Goal: Task Accomplishment & Management: Complete application form

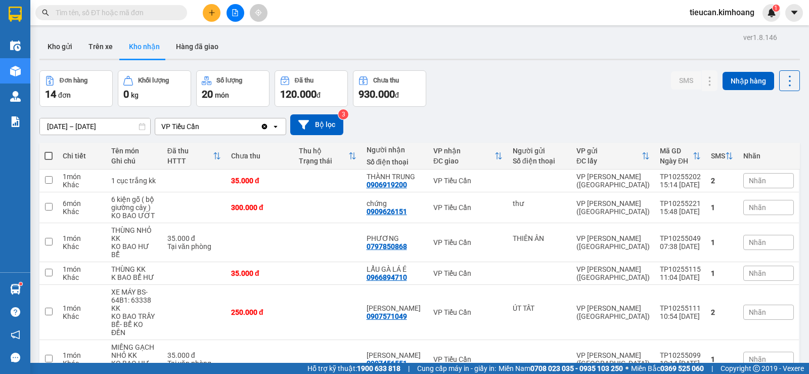
click at [210, 3] on div "Kết quả tìm kiếm ( 0 ) Bộ lọc No Data tieucan.kimhoang 1" at bounding box center [404, 12] width 809 height 25
click at [211, 12] on icon "plus" at bounding box center [211, 12] width 7 height 7
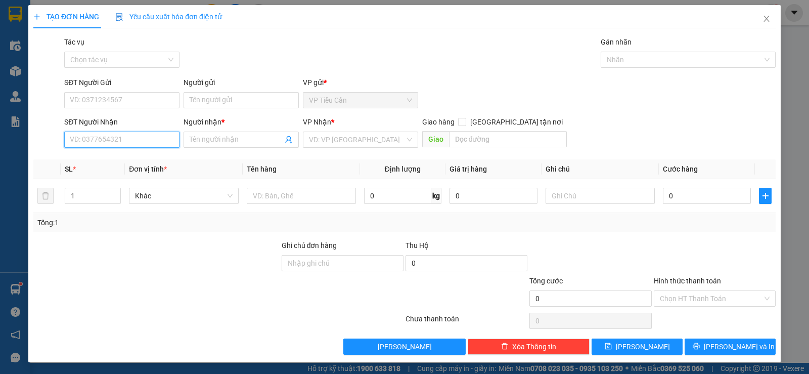
click at [149, 141] on input "SĐT Người Nhận" at bounding box center [121, 139] width 115 height 16
click at [145, 158] on div "0941527498 - PHƯƠNG NHI" at bounding box center [121, 159] width 102 height 11
type input "0941527498"
type input "PHƯƠNG NHI"
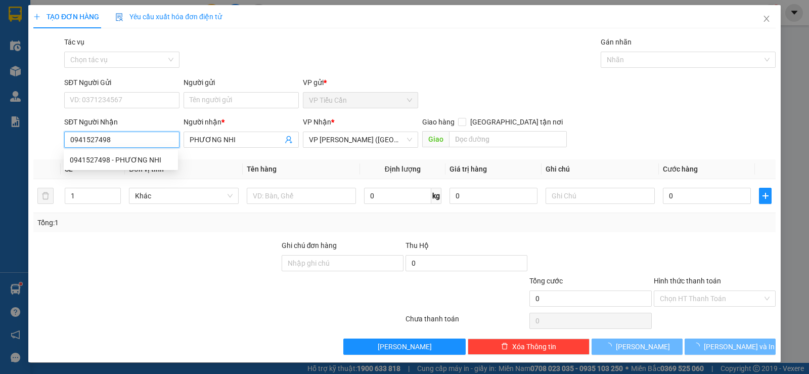
type input "110.000"
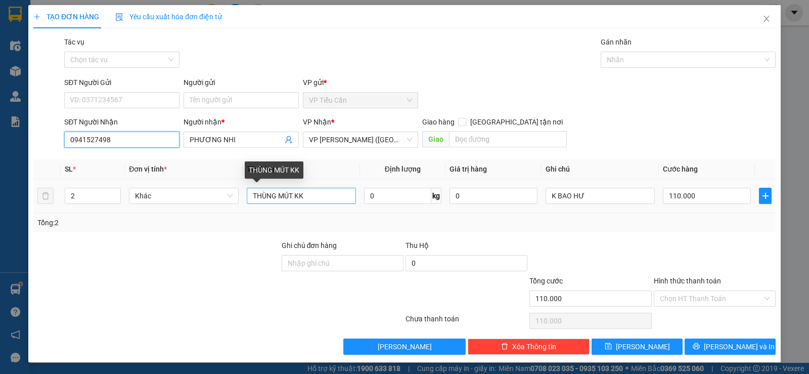
type input "0941527498"
click at [290, 198] on input "THÙNG MÚT KK" at bounding box center [301, 196] width 109 height 16
click at [303, 200] on input "THÙNG MÚT+ 1 KK" at bounding box center [301, 196] width 109 height 16
click at [248, 197] on input "THÙNG MÚT+ 1 THÙNG KK" at bounding box center [301, 196] width 109 height 16
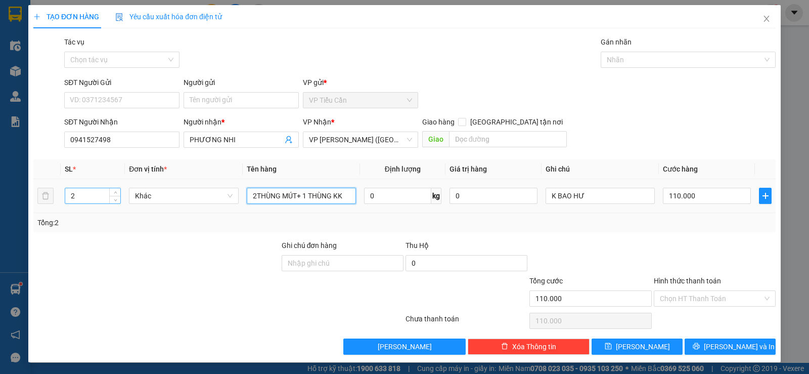
type input "2THÙNG MÚT+ 1 THÙNG KK"
click at [83, 190] on input "2" at bounding box center [92, 195] width 55 height 15
type input "3"
click at [700, 197] on input "110.000" at bounding box center [707, 196] width 88 height 16
type input "0"
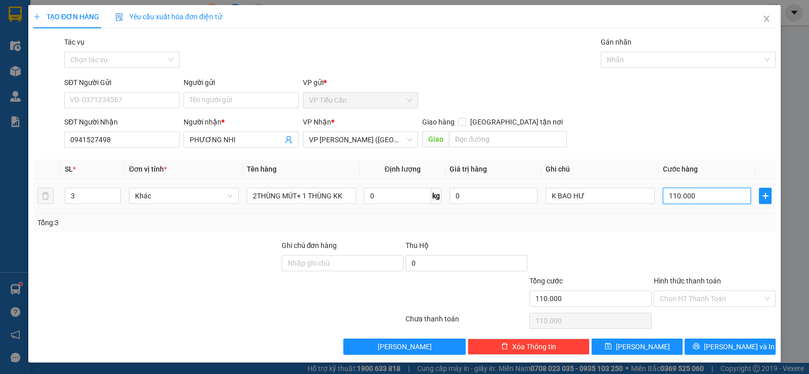
type input "0"
click at [663, 197] on input "0" at bounding box center [707, 196] width 88 height 16
type input "10"
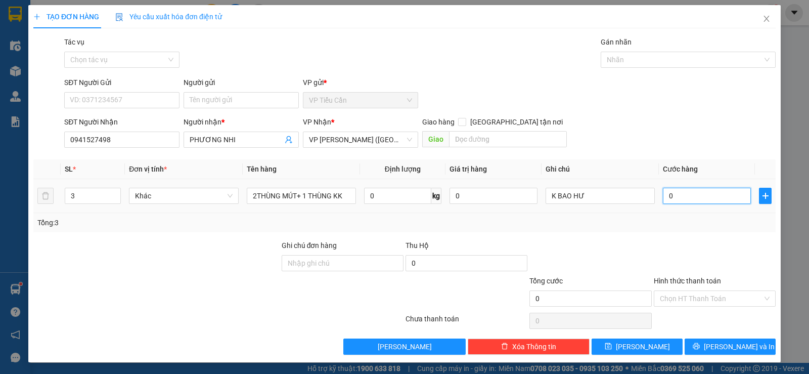
type input "10"
type input "160"
type input "160.000"
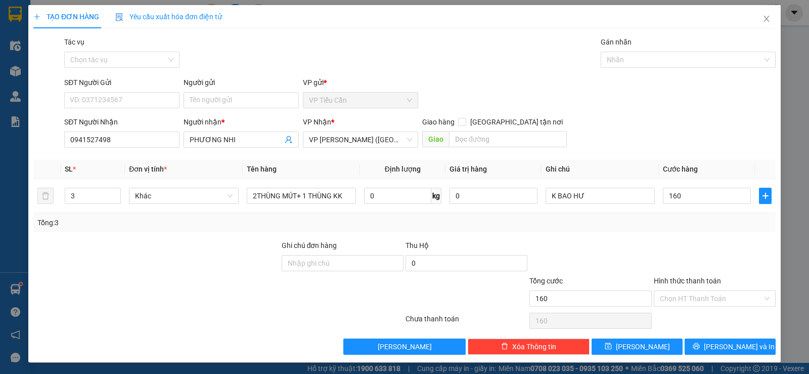
type input "160.000"
click at [642, 238] on div "Transit Pickup Surcharge Ids Transit Deliver Surcharge Ids Transit Deliver Surc…" at bounding box center [404, 195] width 742 height 318
click at [745, 342] on button "Lưu và In" at bounding box center [729, 346] width 91 height 16
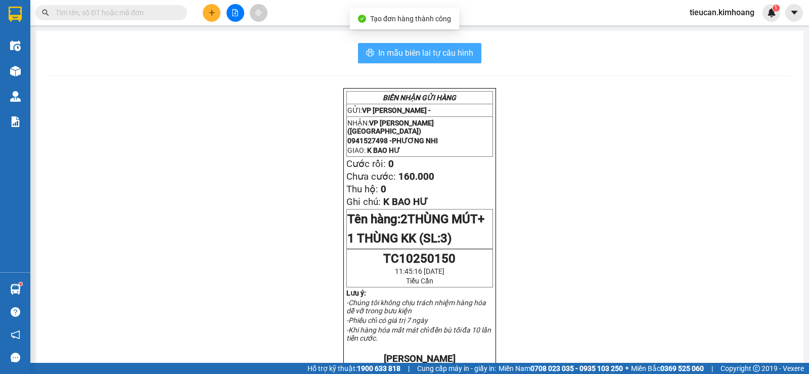
click at [471, 48] on button "In mẫu biên lai tự cấu hình" at bounding box center [419, 53] width 123 height 20
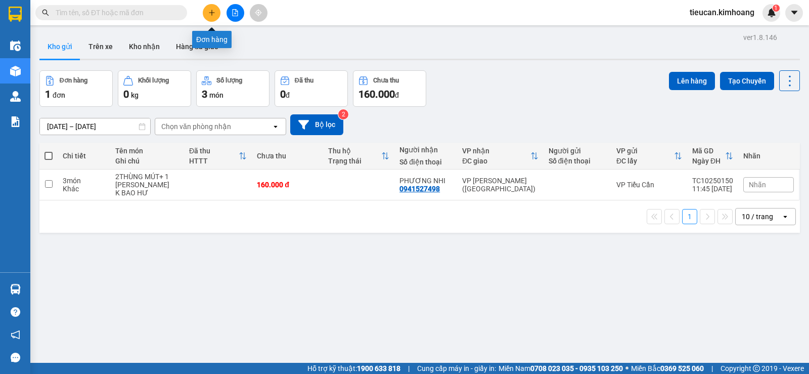
click at [210, 16] on icon "plus" at bounding box center [211, 12] width 7 height 7
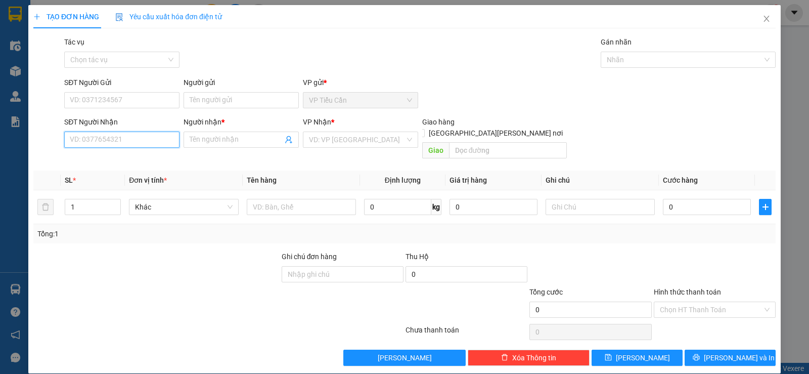
click at [99, 141] on input "SĐT Người Nhận" at bounding box center [121, 139] width 115 height 16
click at [112, 160] on div "02866802586 - NIỀM TIN" at bounding box center [121, 159] width 102 height 11
type input "02866802586"
type input "NIỀM TIN"
type input "35.000"
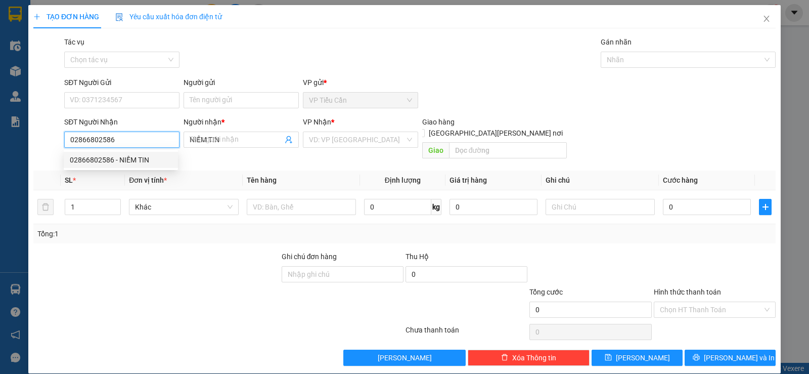
type input "35.000"
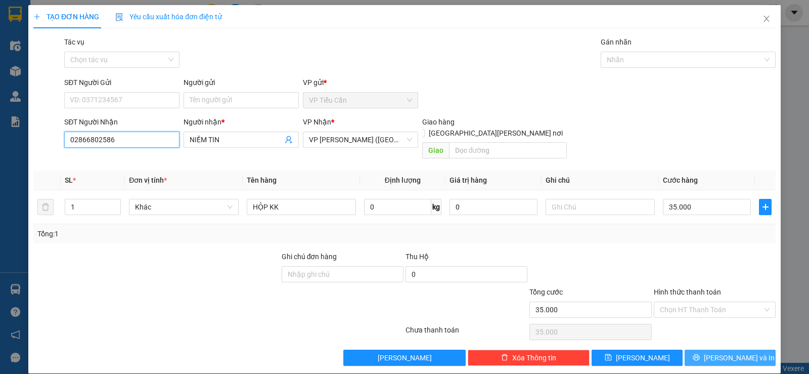
type input "02866802586"
click at [720, 352] on span "[PERSON_NAME] và In" at bounding box center [739, 357] width 71 height 11
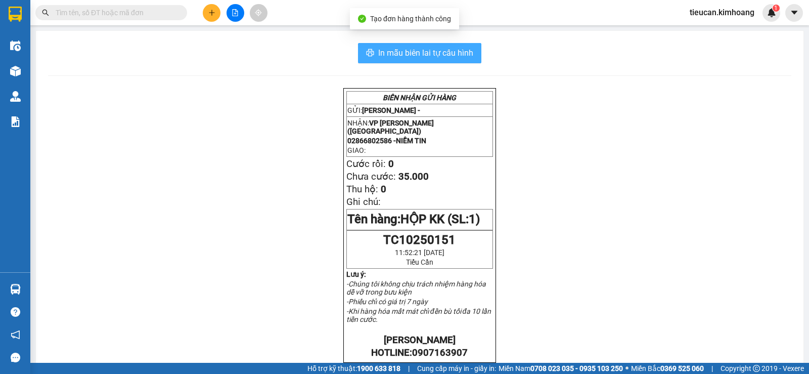
click at [456, 52] on span "In mẫu biên lai tự cấu hình" at bounding box center [425, 52] width 95 height 13
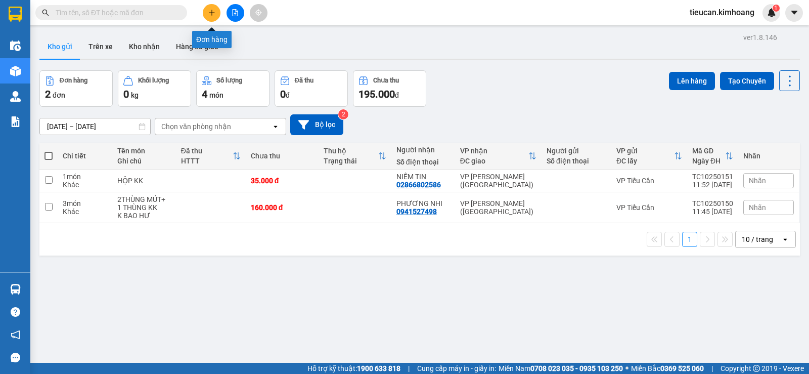
click at [210, 11] on icon "plus" at bounding box center [211, 12] width 7 height 7
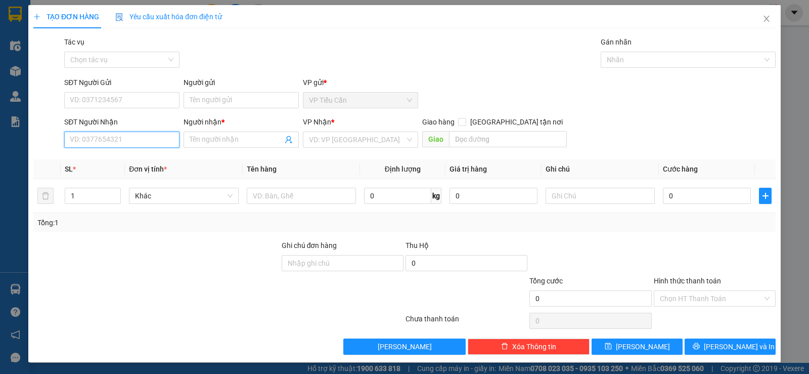
click at [124, 141] on input "SĐT Người Nhận" at bounding box center [121, 139] width 115 height 16
click at [122, 162] on div "0564276276 - PHONG" at bounding box center [121, 159] width 102 height 11
type input "0564276276"
type input "PHONG"
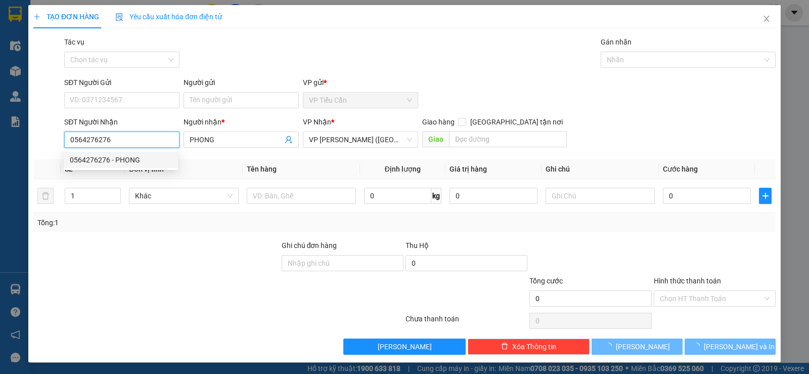
type input "90.000"
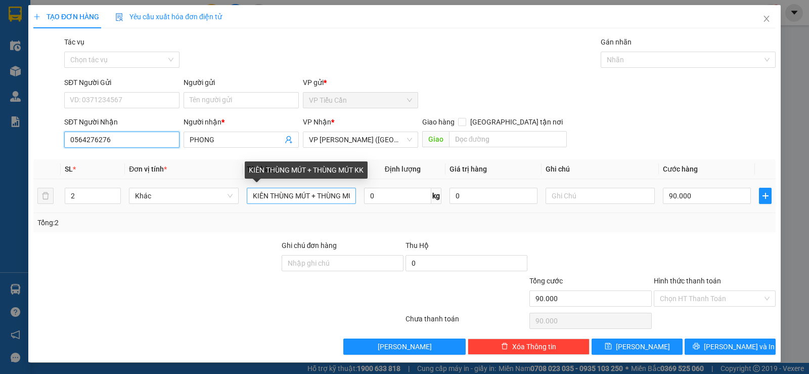
type input "0564276276"
click at [266, 196] on input "KIÊN THÙNG MÚT + THÙNG MÚT KK" at bounding box center [301, 196] width 109 height 16
click at [339, 195] on input "THÙNG MÚT + THÙNG MÚT KK" at bounding box center [301, 196] width 109 height 16
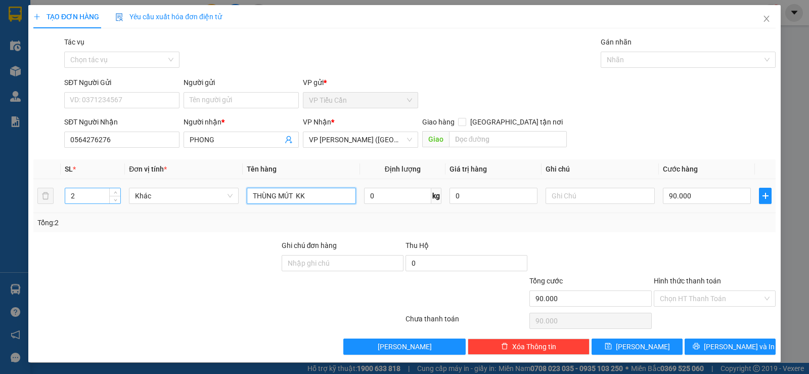
type input "THÙNG MÚT KK"
click at [89, 202] on input "2" at bounding box center [92, 195] width 55 height 15
click at [76, 198] on input "number" at bounding box center [92, 195] width 55 height 15
type input "4"
click at [693, 193] on input "90.000" at bounding box center [707, 196] width 88 height 16
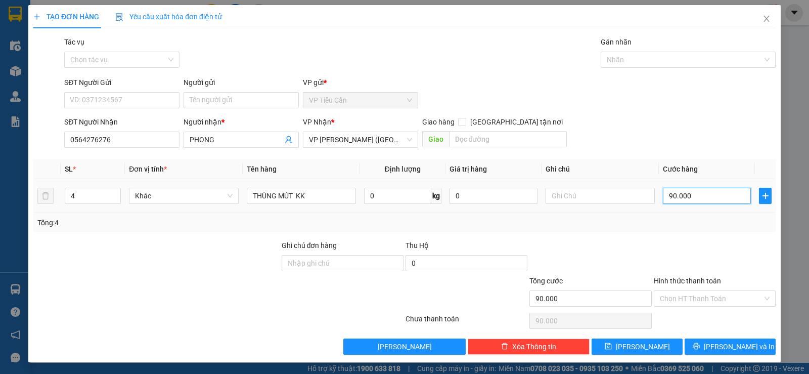
type input "0"
click at [663, 200] on input "0" at bounding box center [707, 196] width 88 height 16
type input "10"
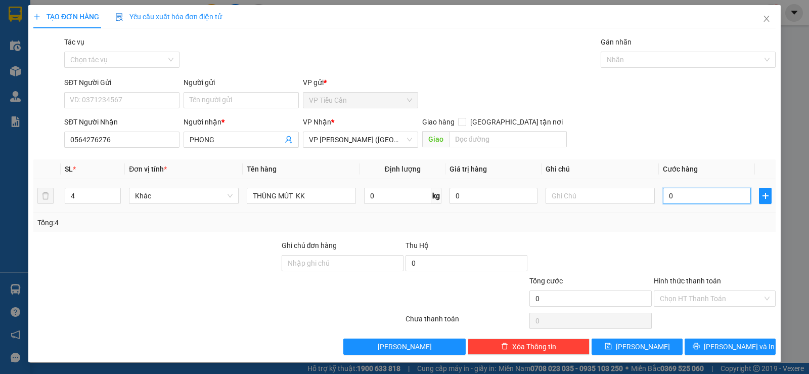
type input "10"
type input "160"
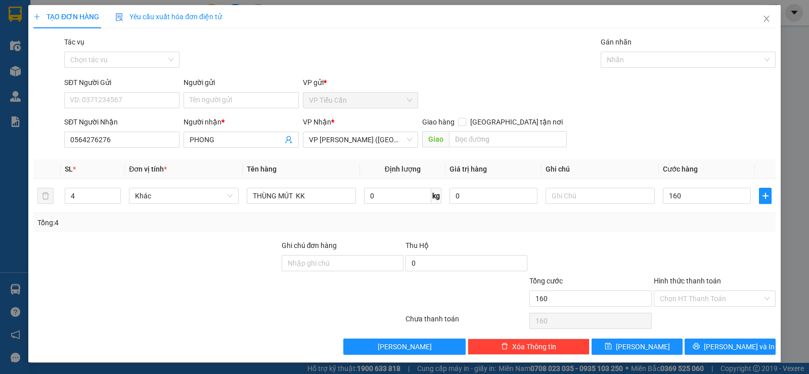
type input "160.000"
click at [624, 241] on div at bounding box center [590, 257] width 124 height 35
click at [699, 345] on icon "printer" at bounding box center [695, 346] width 7 height 7
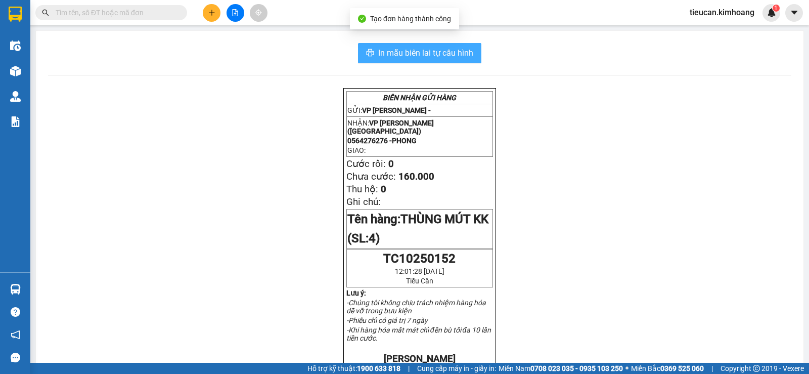
click at [467, 57] on span "In mẫu biên lai tự cấu hình" at bounding box center [425, 52] width 95 height 13
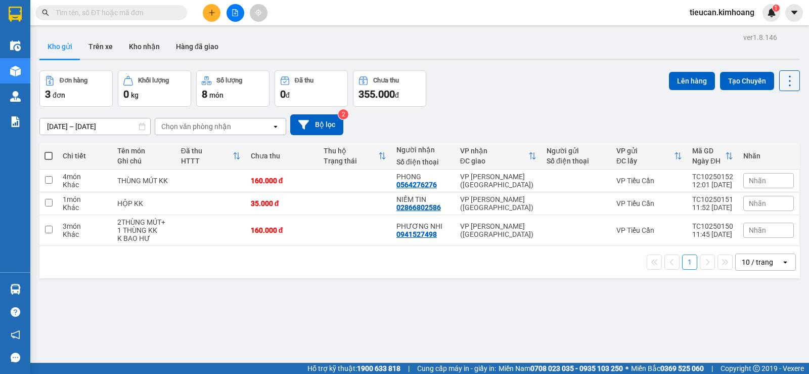
click at [51, 156] on span at bounding box center [48, 156] width 8 height 8
click at [49, 151] on input "checkbox" at bounding box center [49, 151] width 0 height 0
checkbox input "true"
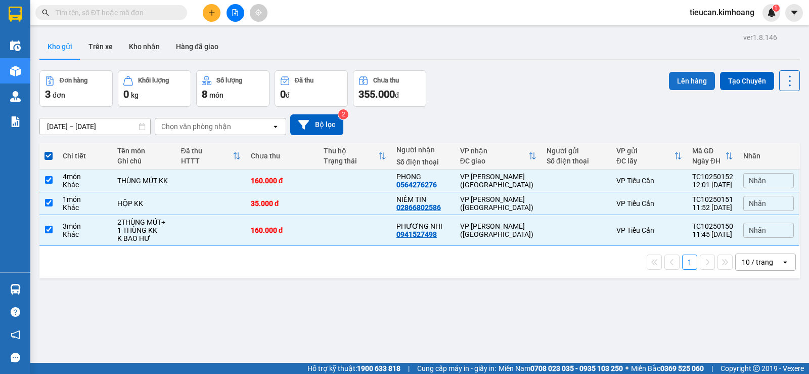
click at [683, 84] on button "Lên hàng" at bounding box center [692, 81] width 46 height 18
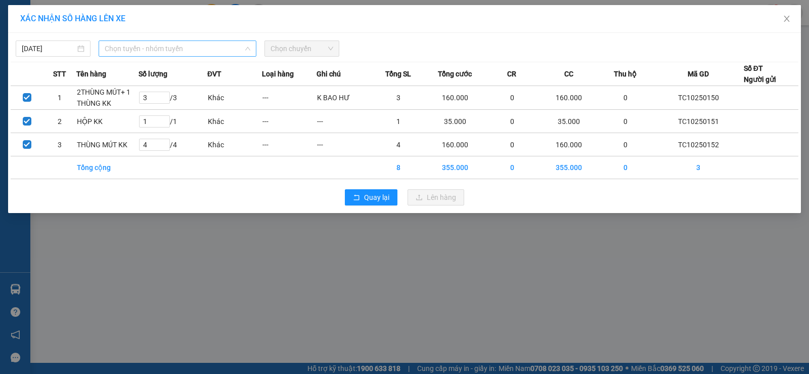
click at [161, 45] on span "Chọn tuyến - nhóm tuyến" at bounding box center [178, 48] width 146 height 15
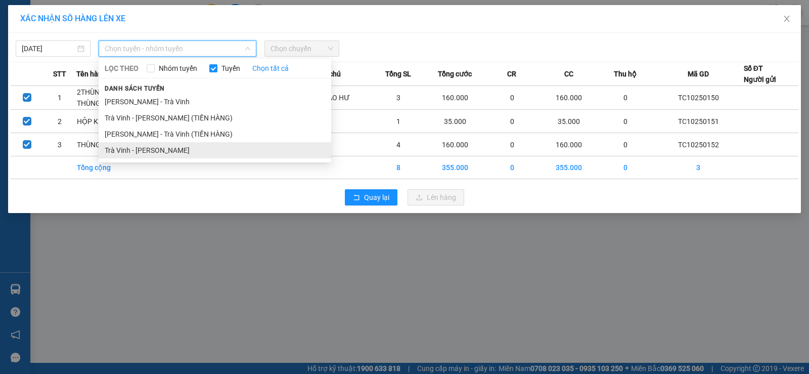
click at [160, 144] on li "Trà Vinh - [PERSON_NAME]" at bounding box center [215, 150] width 232 height 16
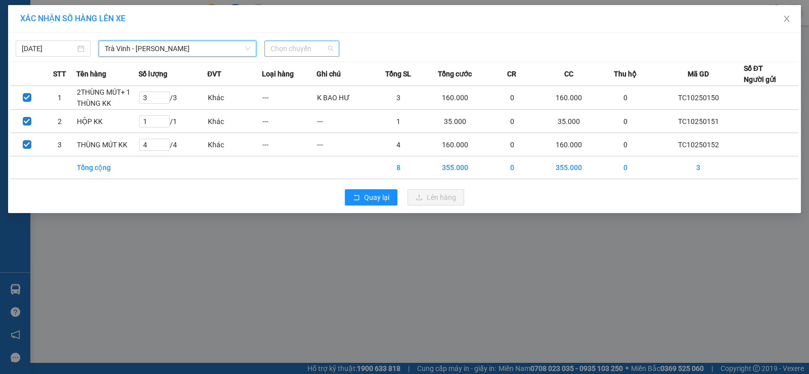
click at [286, 54] on span "Chọn chuyến" at bounding box center [301, 48] width 63 height 15
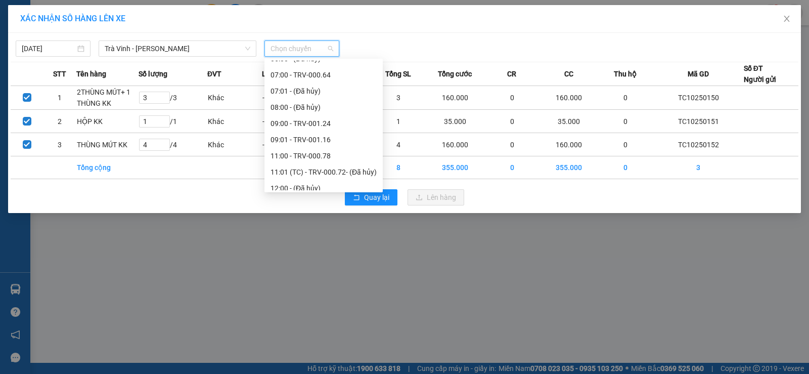
scroll to position [303, 0]
click at [323, 149] on div "13:00 - TRV-001.19" at bounding box center [323, 153] width 106 height 11
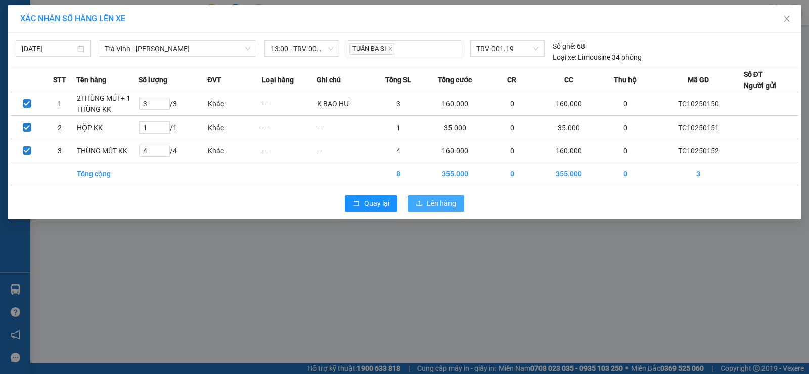
click at [451, 203] on span "Lên hàng" at bounding box center [441, 203] width 29 height 11
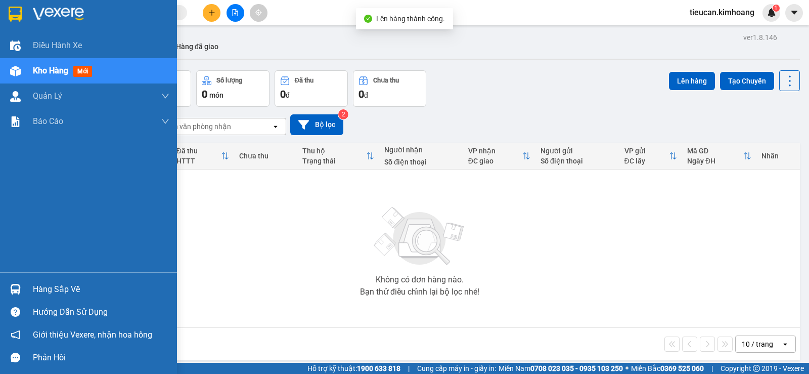
click at [37, 292] on div "Hàng sắp về" at bounding box center [101, 289] width 136 height 15
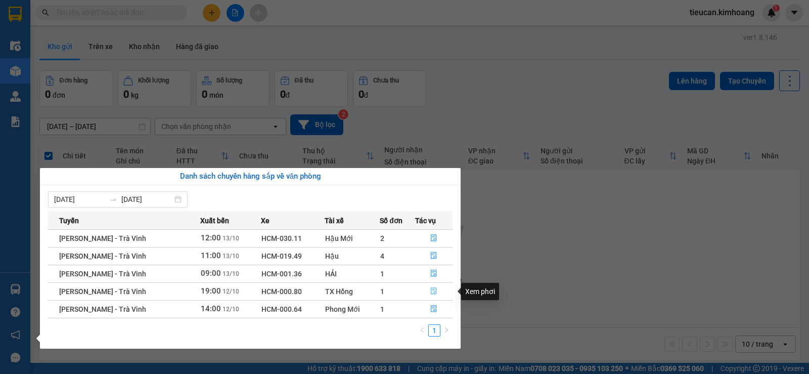
click at [432, 291] on icon "file-done" at bounding box center [433, 290] width 7 height 7
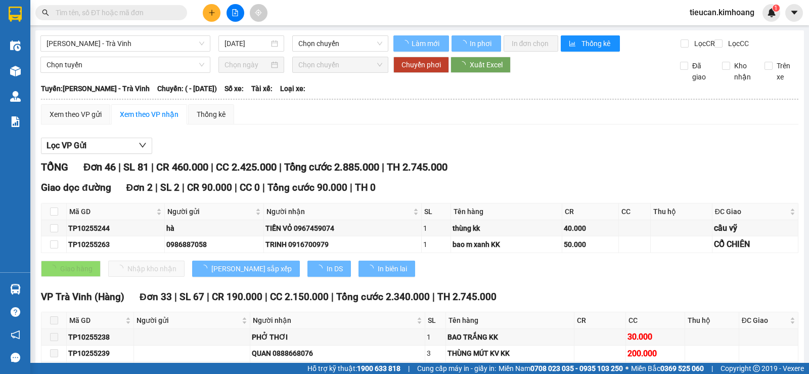
type input "12/10/2025"
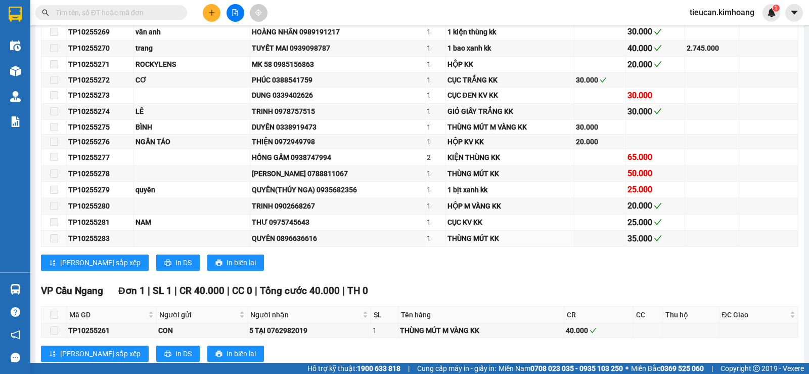
scroll to position [910, 0]
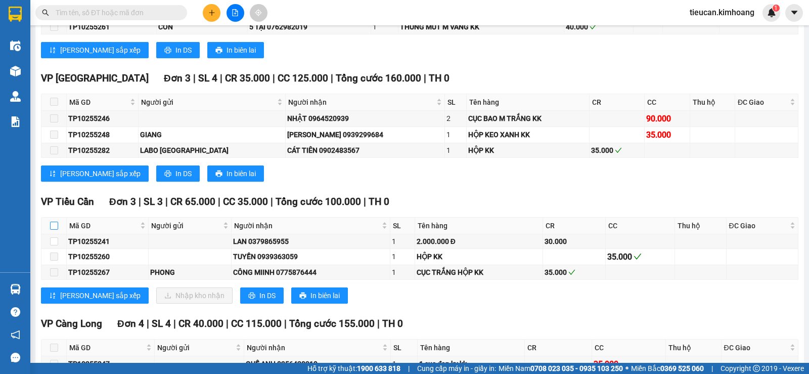
click at [57, 229] on input "checkbox" at bounding box center [54, 225] width 8 height 8
checkbox input "true"
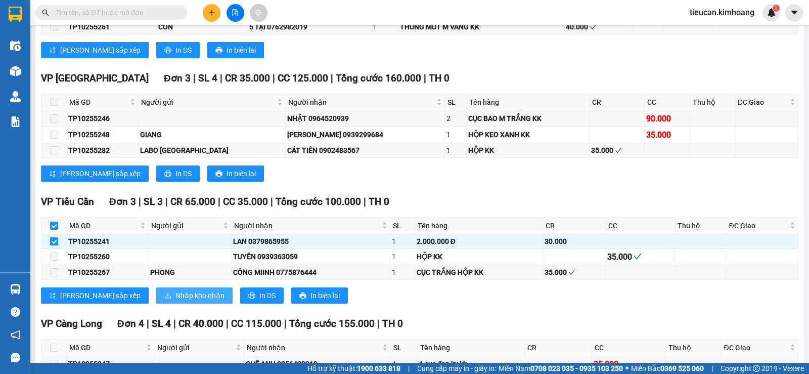
click at [175, 301] on span "Nhập kho nhận" at bounding box center [199, 295] width 49 height 11
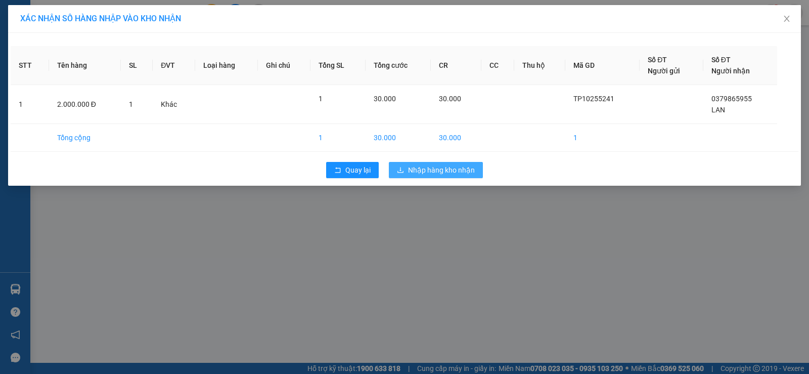
click at [415, 165] on span "Nhập hàng kho nhận" at bounding box center [441, 169] width 67 height 11
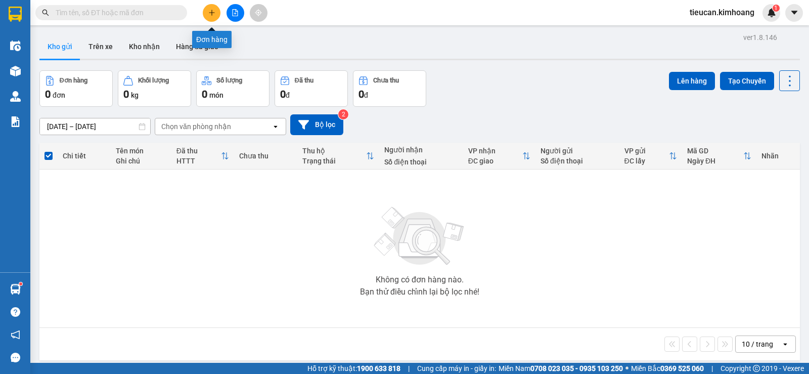
click at [208, 12] on icon "plus" at bounding box center [211, 12] width 7 height 7
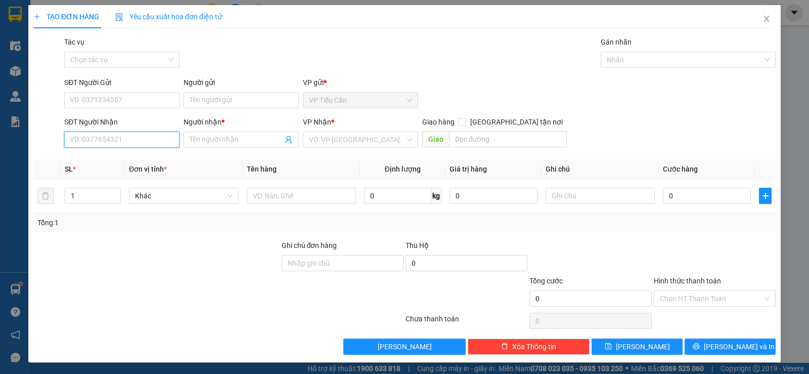
click at [100, 143] on input "SĐT Người Nhận" at bounding box center [121, 139] width 115 height 16
click at [129, 138] on input "SĐT Người Nhận" at bounding box center [121, 139] width 115 height 16
click at [127, 138] on input "SĐT Người Nhận" at bounding box center [121, 139] width 115 height 16
click at [89, 201] on input "1" at bounding box center [92, 195] width 55 height 15
type input "5"
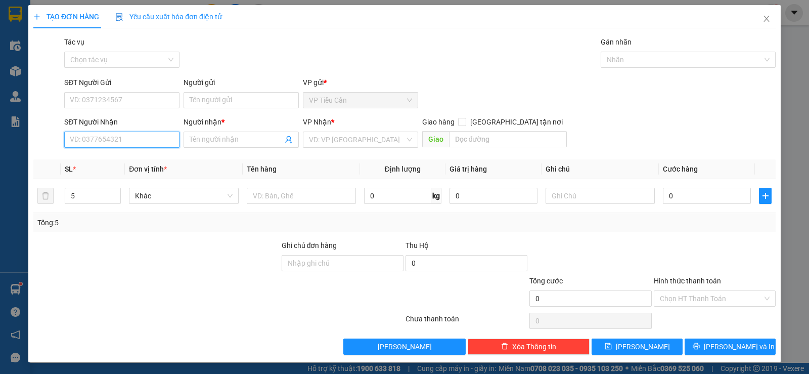
click at [114, 135] on input "SĐT Người Nhận" at bounding box center [121, 139] width 115 height 16
click at [95, 139] on input "090368608" at bounding box center [121, 139] width 115 height 16
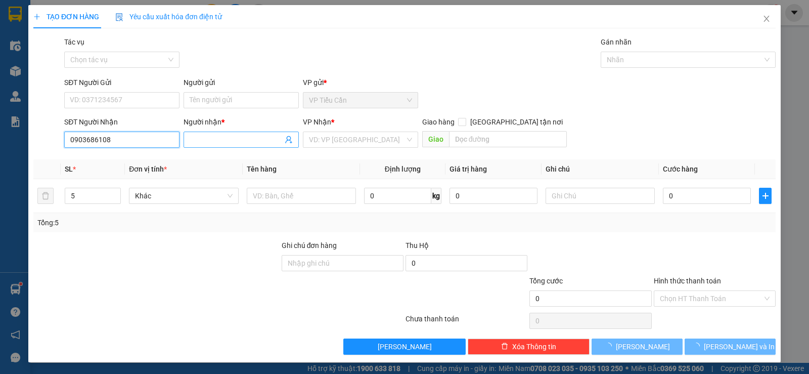
type input "0903686108"
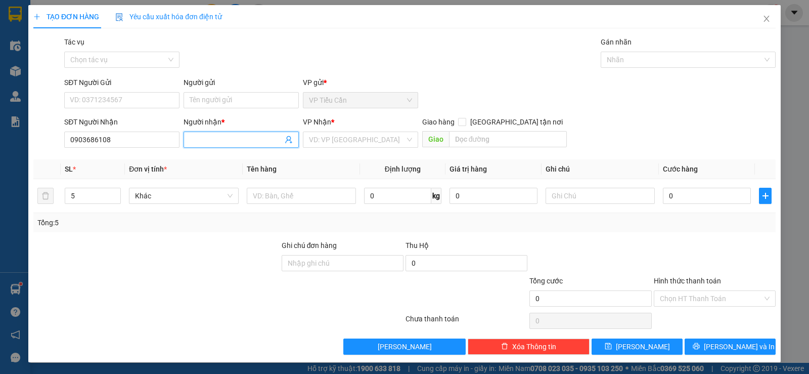
click at [210, 140] on input "Người nhận *" at bounding box center [236, 139] width 93 height 11
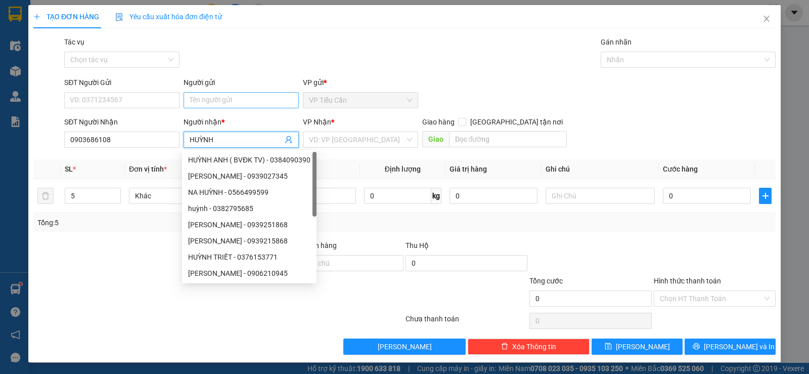
type input "HUỲNH"
click at [199, 104] on input "Người gửi" at bounding box center [240, 100] width 115 height 16
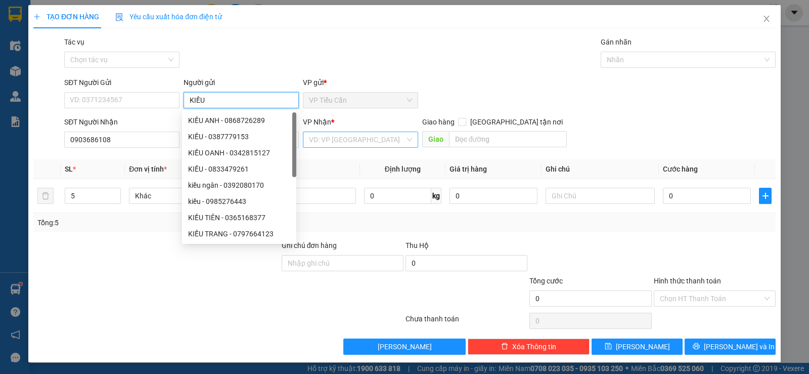
type input "KIỀU"
click at [369, 135] on input "search" at bounding box center [357, 139] width 96 height 15
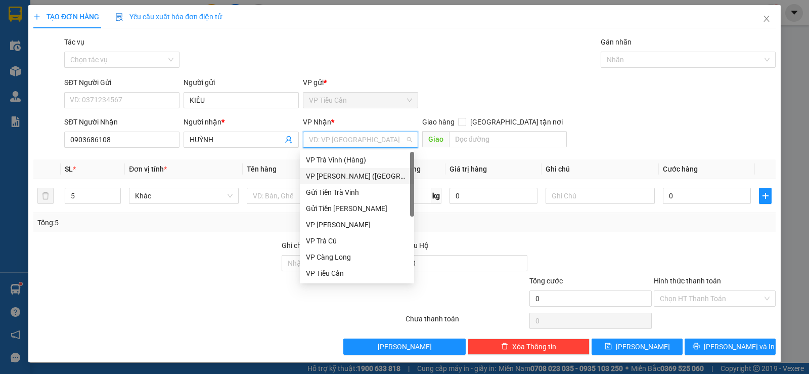
click at [351, 177] on div "VP [PERSON_NAME] ([GEOGRAPHIC_DATA])" at bounding box center [357, 175] width 102 height 11
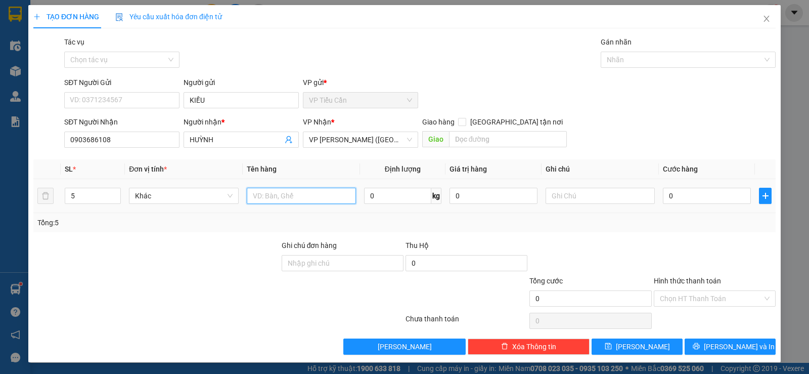
click at [269, 195] on input "text" at bounding box center [301, 196] width 109 height 16
type input "BAO TRẮNG [GẠO]KK"
click at [546, 200] on input "text" at bounding box center [599, 196] width 109 height 16
type input "K BAO ƯỚT"
click at [663, 195] on input "0" at bounding box center [707, 196] width 88 height 16
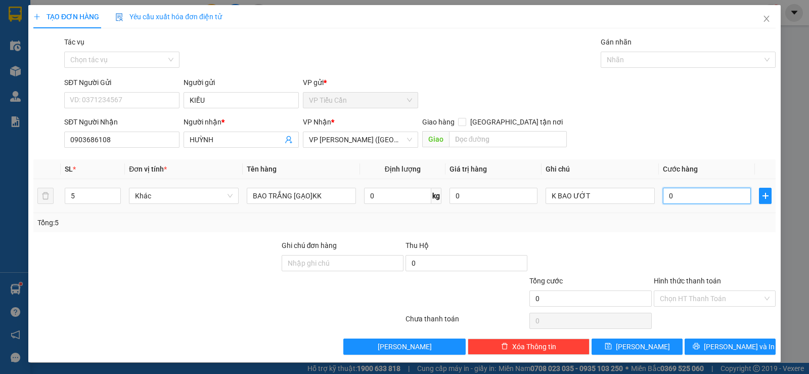
type input "2"
type input "22"
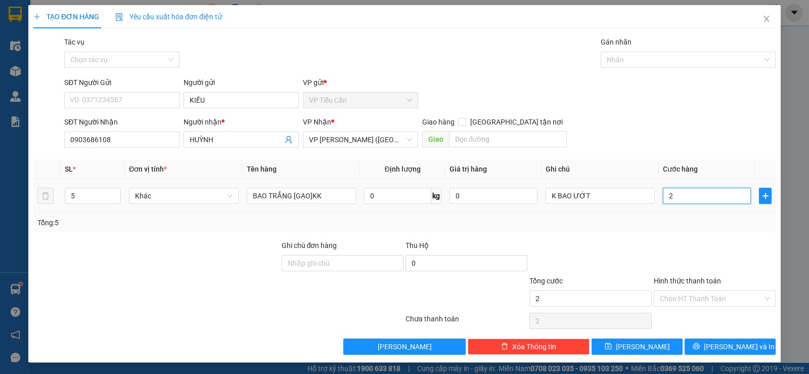
type input "22"
type input "225"
type input "225.000"
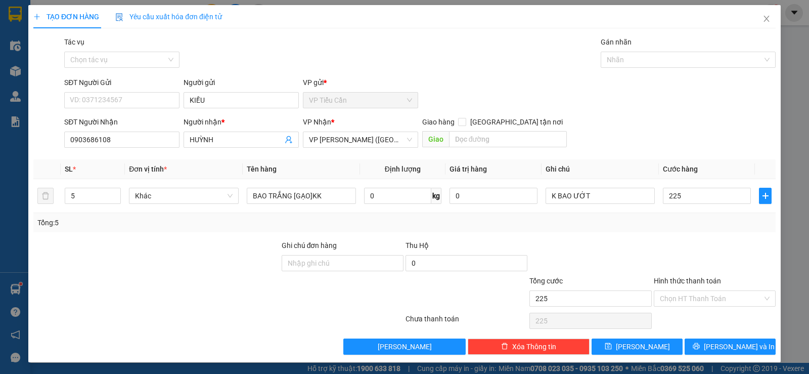
type input "225.000"
click at [617, 235] on div "Transit Pickup Surcharge Ids Transit Deliver Surcharge Ids Transit Deliver Surc…" at bounding box center [404, 195] width 742 height 318
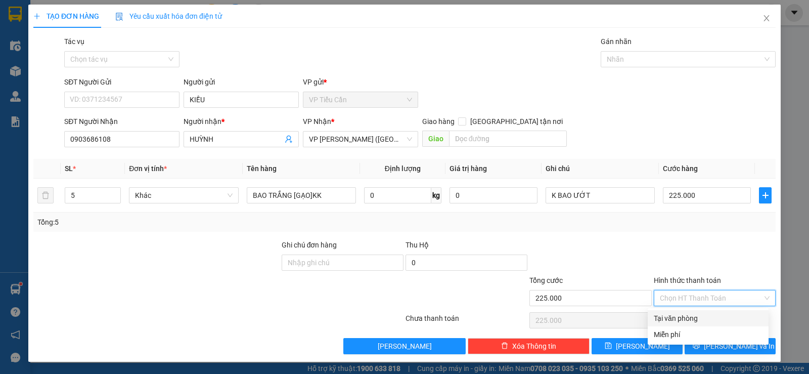
click at [690, 293] on input "Hình thức thanh toán" at bounding box center [711, 297] width 103 height 15
click at [694, 321] on div "Tại văn phòng" at bounding box center [708, 317] width 109 height 11
type input "0"
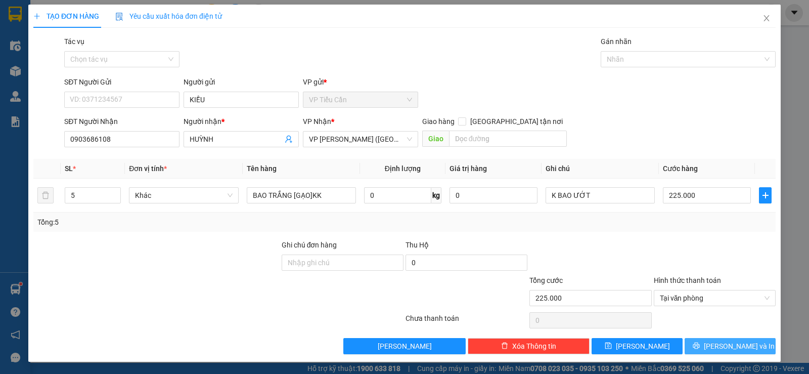
click at [748, 342] on button "Lưu và In" at bounding box center [729, 346] width 91 height 16
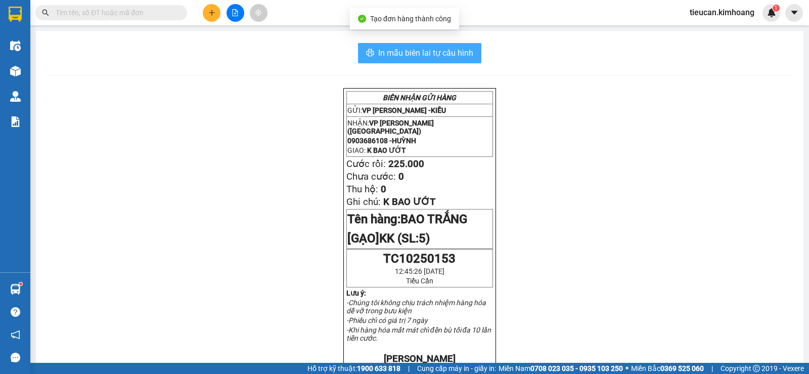
click at [455, 48] on span "In mẫu biên lai tự cấu hình" at bounding box center [425, 52] width 95 height 13
